Goal: Transaction & Acquisition: Purchase product/service

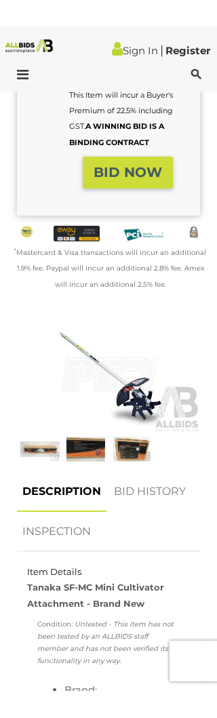
scroll to position [410, 0]
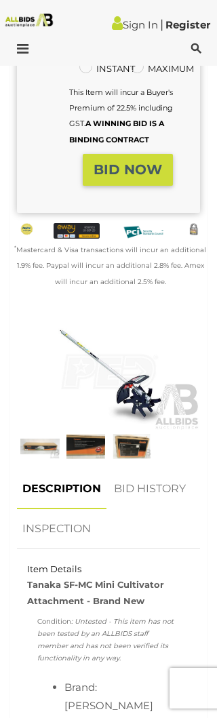
click at [92, 459] on img at bounding box center [85, 446] width 39 height 25
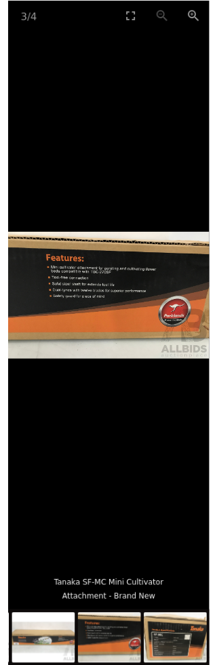
scroll to position [23, 0]
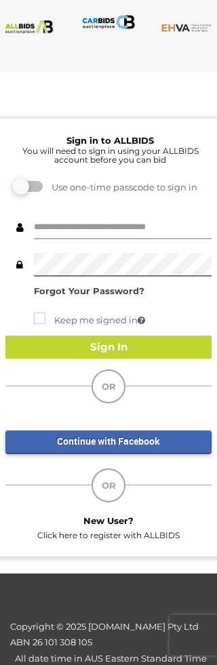
click at [65, 218] on input "text" at bounding box center [123, 228] width 178 height 24
type input "**********"
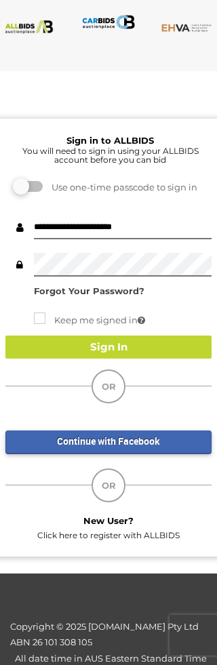
click at [119, 344] on button "Sign In" at bounding box center [108, 348] width 206 height 24
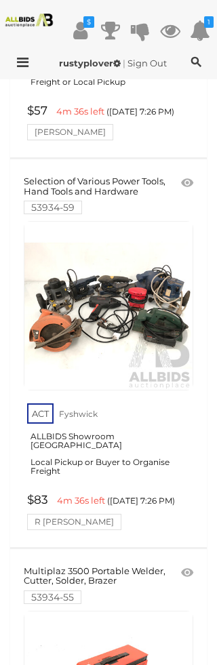
scroll to position [1160, 0]
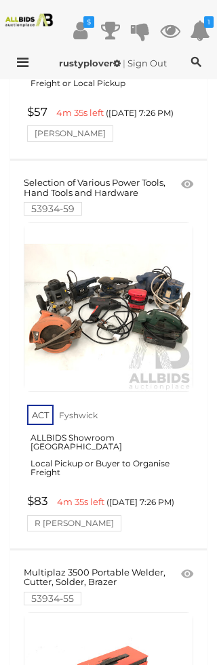
click at [121, 271] on link at bounding box center [109, 307] width 170 height 170
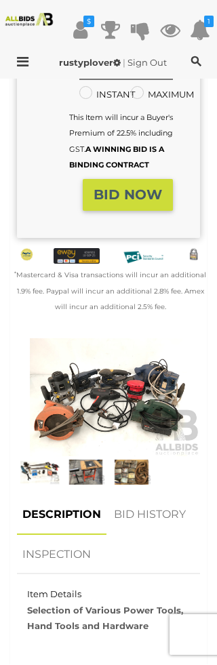
scroll to position [425, 0]
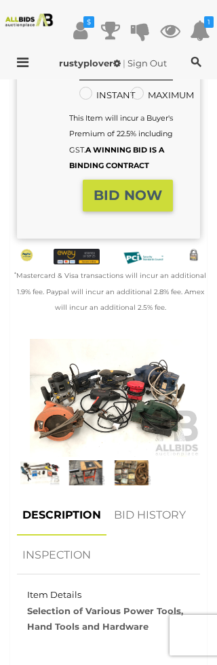
click at [44, 475] on img at bounding box center [39, 472] width 39 height 25
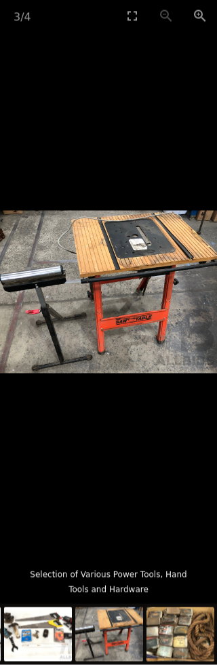
scroll to position [416, 0]
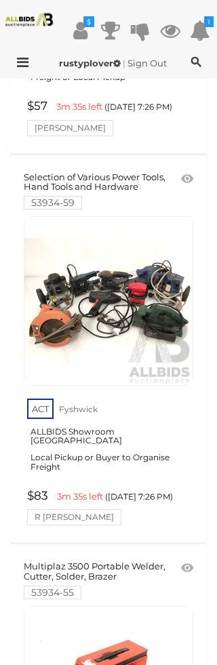
scroll to position [768, 0]
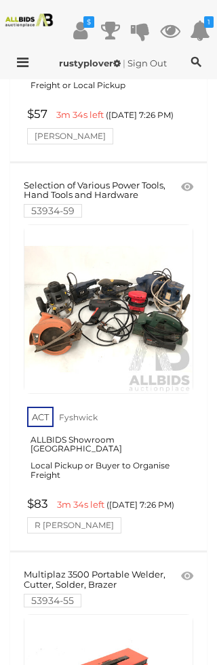
click at [193, 180] on icon at bounding box center [187, 187] width 12 height 14
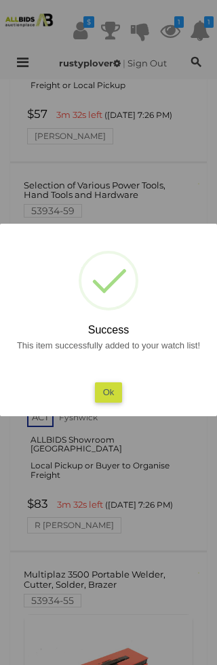
click at [111, 386] on button "Ok" at bounding box center [109, 392] width 28 height 20
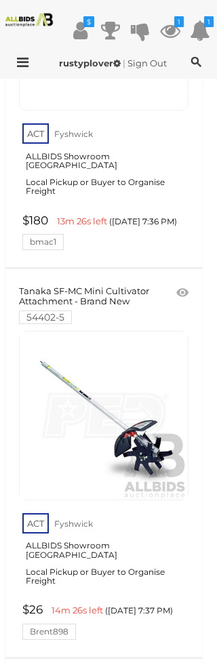
scroll to position [2221, 5]
click at [191, 288] on span at bounding box center [190, 294] width 3 height 12
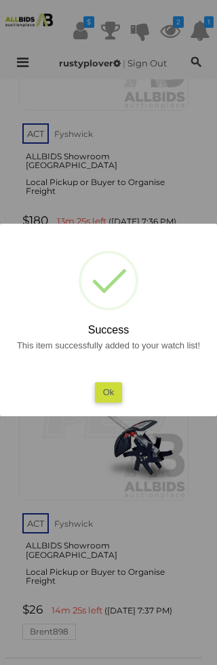
click at [110, 393] on button "Ok" at bounding box center [109, 392] width 28 height 20
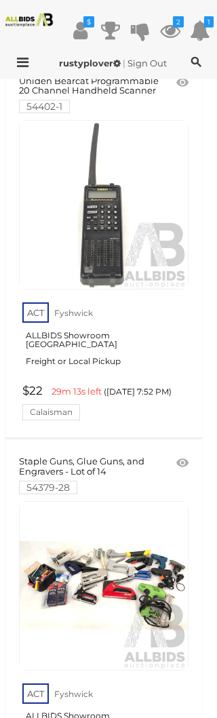
scroll to position [3990, 5]
click at [93, 501] on link at bounding box center [104, 586] width 170 height 170
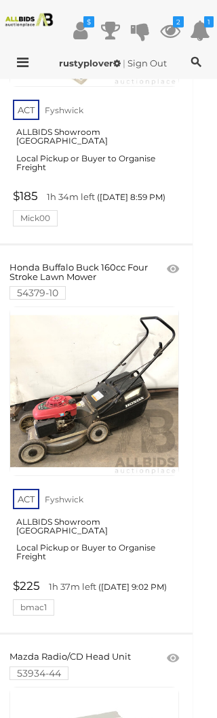
scroll to position [14177, 14]
click at [180, 33] on icon at bounding box center [170, 30] width 20 height 24
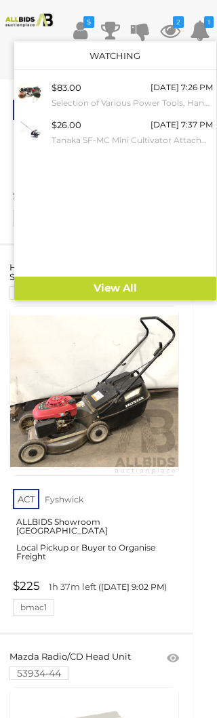
click at [70, 91] on span "$83.00" at bounding box center [67, 87] width 30 height 11
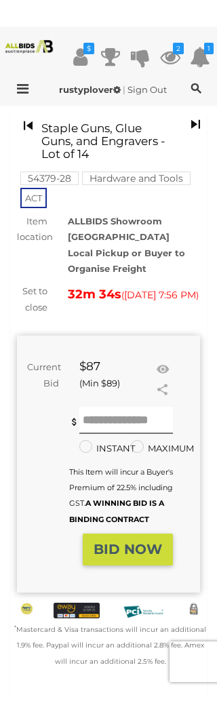
scroll to position [33, 0]
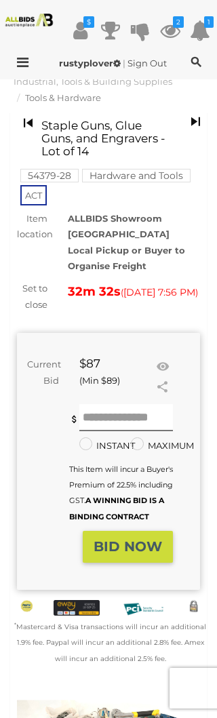
click at [167, 360] on icon at bounding box center [163, 367] width 18 height 14
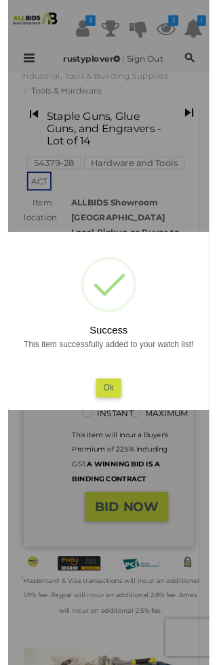
scroll to position [0, 0]
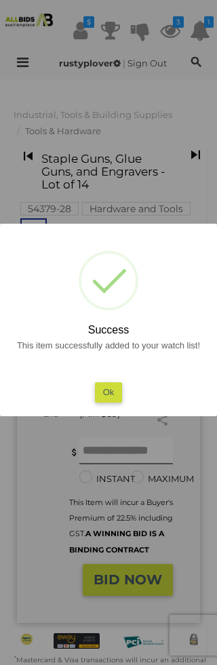
click at [121, 623] on div at bounding box center [108, 332] width 217 height 665
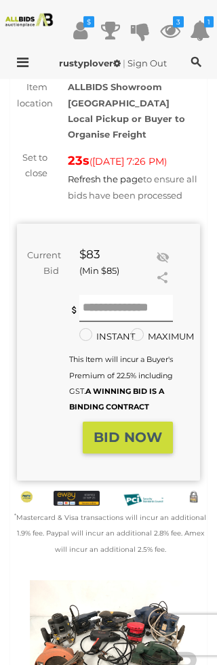
scroll to position [229, 0]
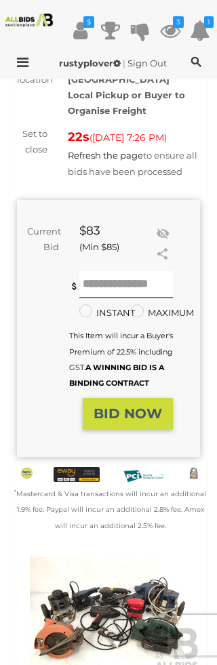
click at [134, 418] on strong "BID NOW" at bounding box center [128, 413] width 68 height 16
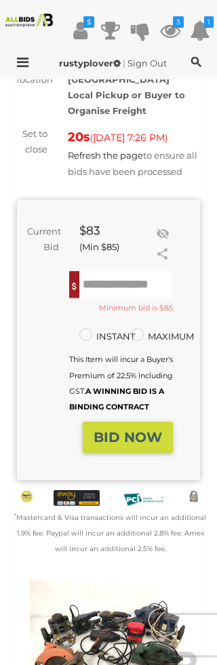
click at [110, 281] on input "text" at bounding box center [126, 284] width 94 height 27
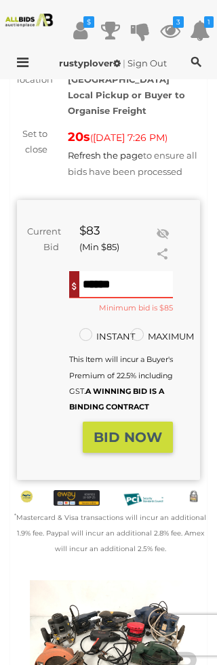
scroll to position [229, 0]
type input "**"
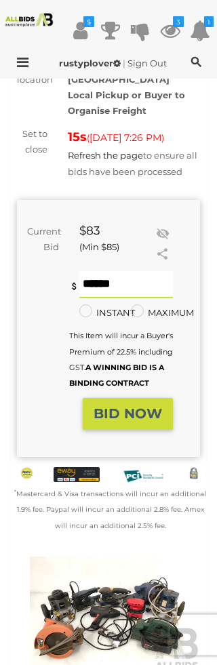
click at [136, 422] on strong "BID NOW" at bounding box center [128, 414] width 68 height 16
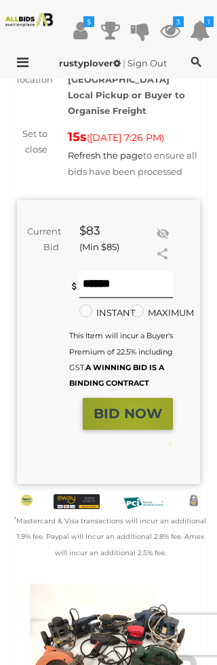
scroll to position [229, 0]
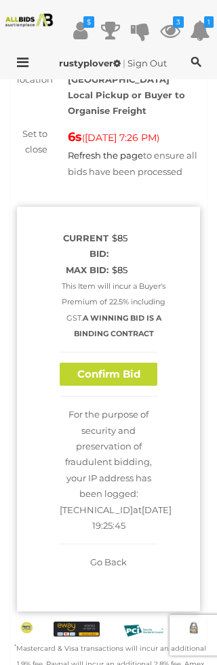
click at [111, 370] on button "Confirm Bid" at bounding box center [109, 375] width 98 height 24
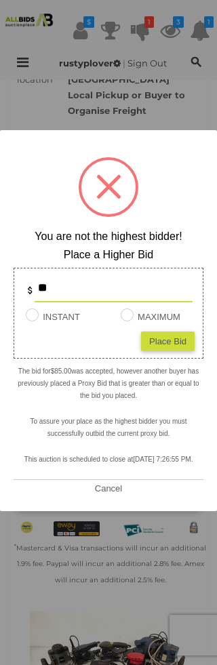
click at [120, 485] on button "Cancel" at bounding box center [108, 488] width 35 height 17
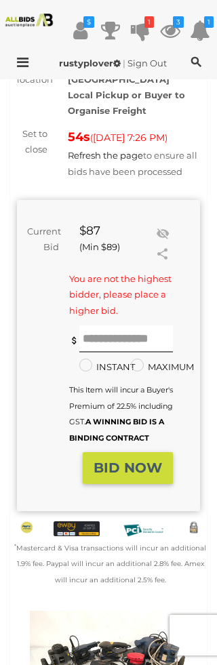
click at [180, 29] on icon at bounding box center [170, 30] width 20 height 24
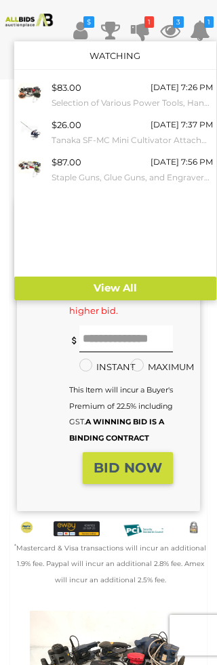
click at [81, 128] on span "$26.00" at bounding box center [67, 124] width 30 height 11
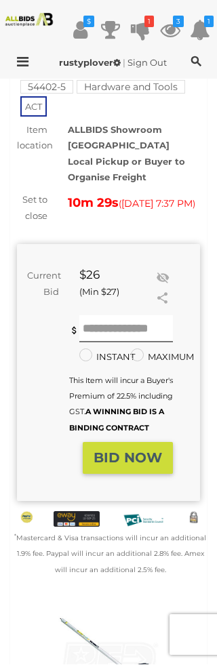
scroll to position [123, 0]
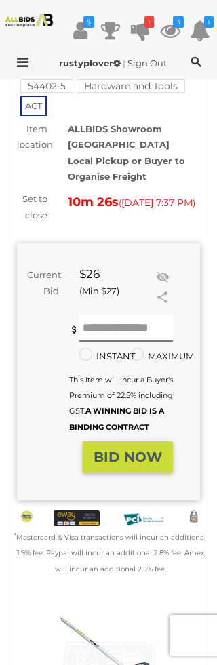
click at [154, 27] on icon "1" at bounding box center [148, 22] width 9 height 12
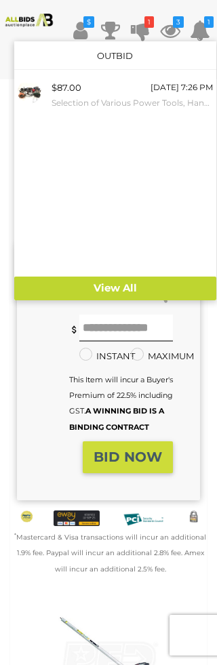
click at [75, 91] on div "$87.00" at bounding box center [67, 88] width 30 height 16
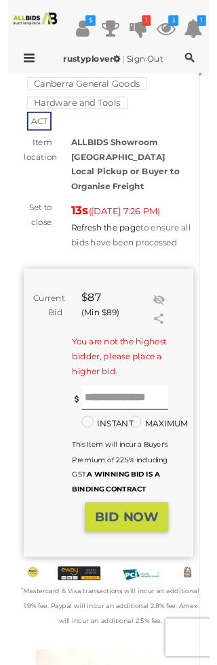
scroll to position [155, 0]
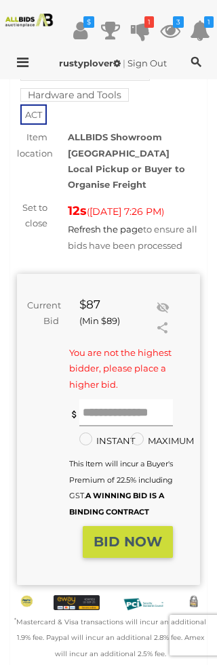
click at [103, 408] on input "text" at bounding box center [126, 412] width 94 height 27
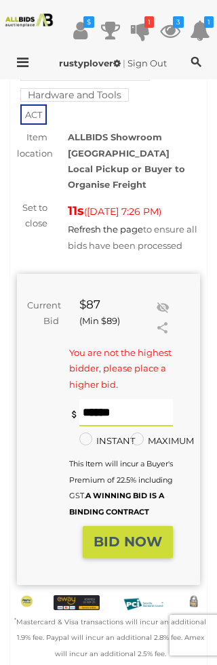
scroll to position [155, 0]
type input "**"
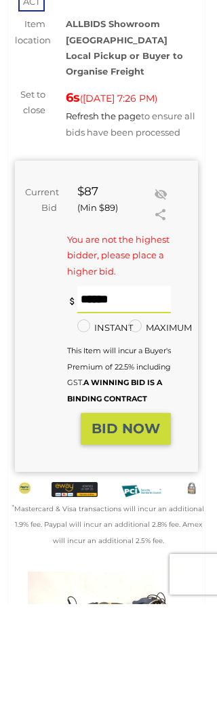
click at [136, 527] on button "BID NOW" at bounding box center [126, 543] width 90 height 32
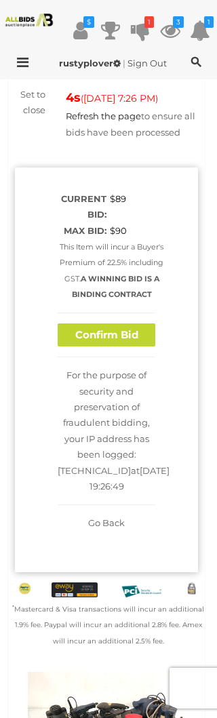
click at [120, 323] on button "Confirm Bid" at bounding box center [107, 335] width 98 height 24
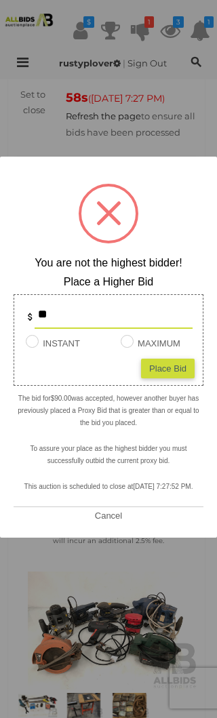
click at [110, 513] on button "Cancel" at bounding box center [108, 515] width 35 height 17
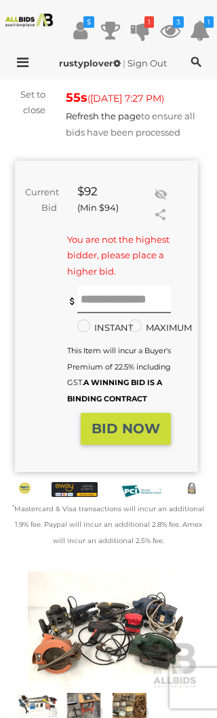
click at [180, 28] on icon at bounding box center [170, 30] width 20 height 24
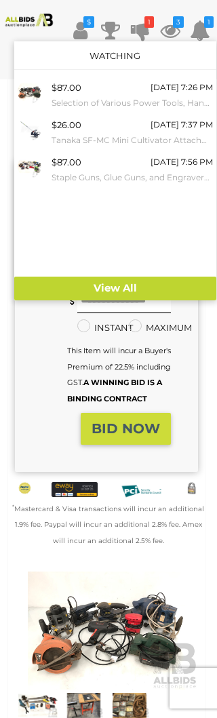
click at [72, 173] on small "Staple Guns, Glue Guns, and Engravers - Lot of 14" at bounding box center [132, 177] width 161 height 15
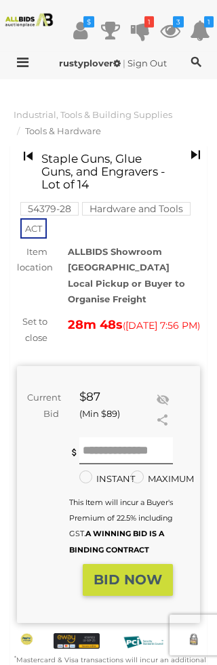
scroll to position [18, 0]
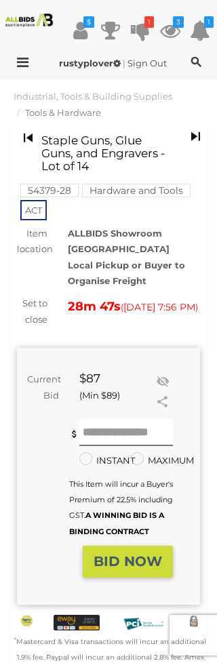
click at [184, 27] on icon "3" at bounding box center [178, 22] width 11 height 12
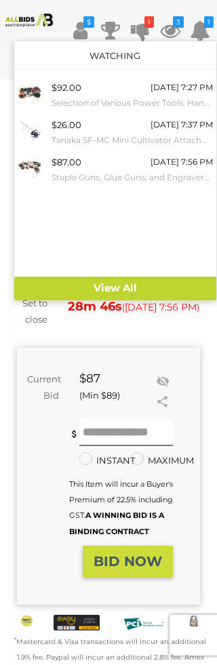
click at [86, 127] on div "$26.00 [DATE] 7:37 PM [PERSON_NAME]-MC Mini Cultivator Attachment - Brand New" at bounding box center [132, 132] width 161 height 31
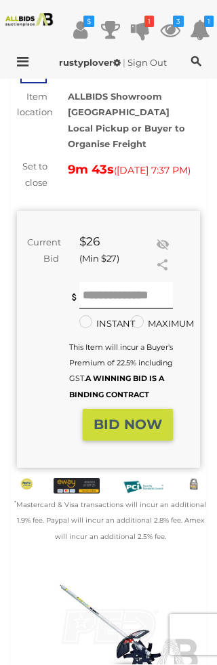
scroll to position [153, 0]
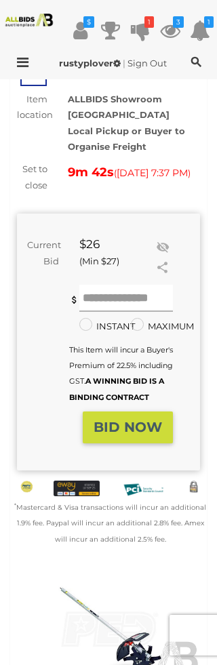
click at [102, 300] on input "text" at bounding box center [126, 298] width 94 height 27
type input "**"
click at [132, 435] on strong "BID NOW" at bounding box center [128, 427] width 68 height 16
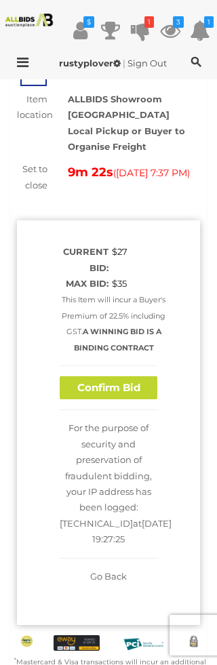
click at [105, 385] on button "Confirm Bid" at bounding box center [109, 388] width 98 height 24
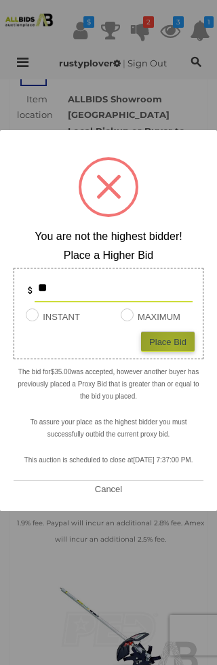
click at [174, 346] on div "Place Bid" at bounding box center [168, 342] width 54 height 20
type input "**"
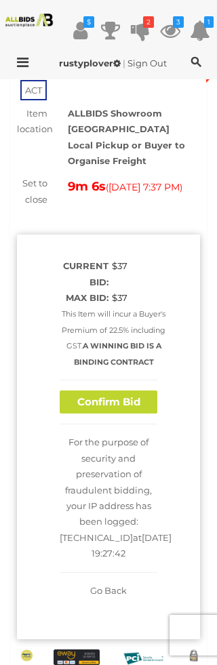
scroll to position [136, 0]
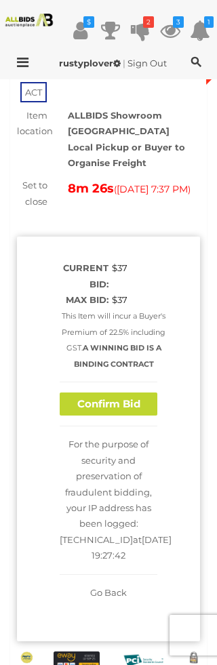
click at [135, 399] on button "Confirm Bid" at bounding box center [109, 405] width 98 height 24
